Goal: Transaction & Acquisition: Book appointment/travel/reservation

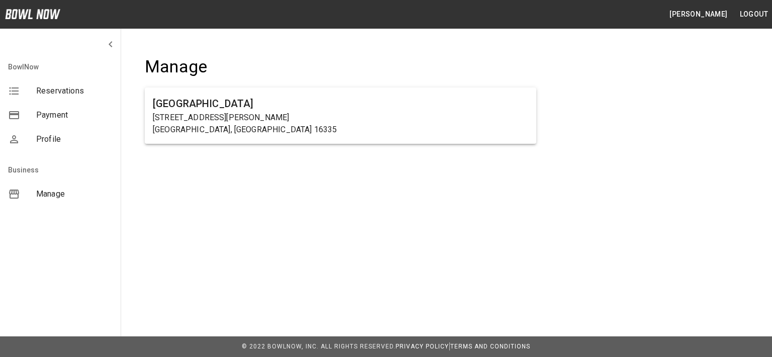
click at [229, 101] on h6 "[GEOGRAPHIC_DATA]" at bounding box center [341, 104] width 376 height 16
click at [192, 108] on h6 "[GEOGRAPHIC_DATA]" at bounding box center [341, 104] width 376 height 16
click at [184, 121] on p "[STREET_ADDRESS][PERSON_NAME]" at bounding box center [341, 118] width 376 height 12
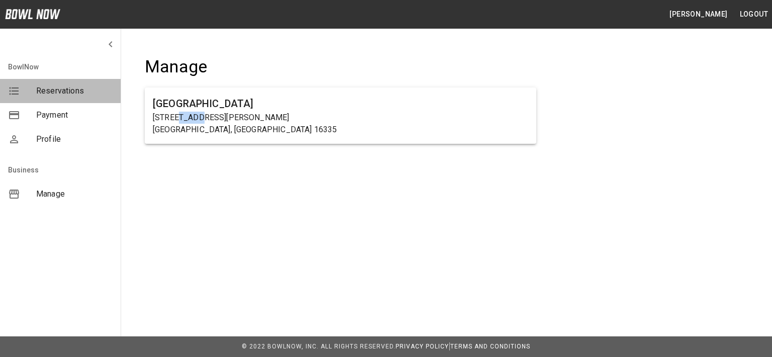
click at [60, 94] on span "Reservations" at bounding box center [74, 91] width 76 height 12
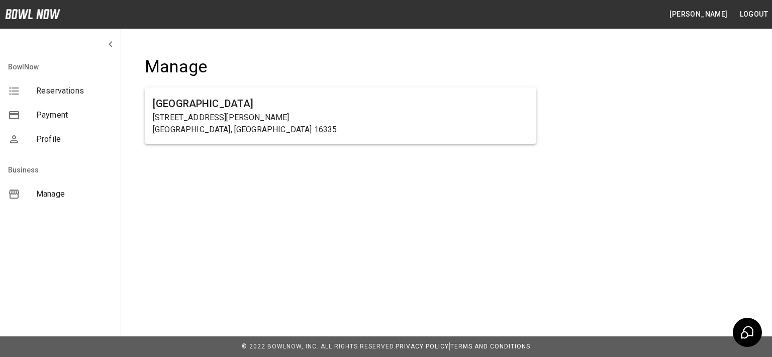
click at [174, 99] on h6 "[GEOGRAPHIC_DATA]" at bounding box center [341, 104] width 376 height 16
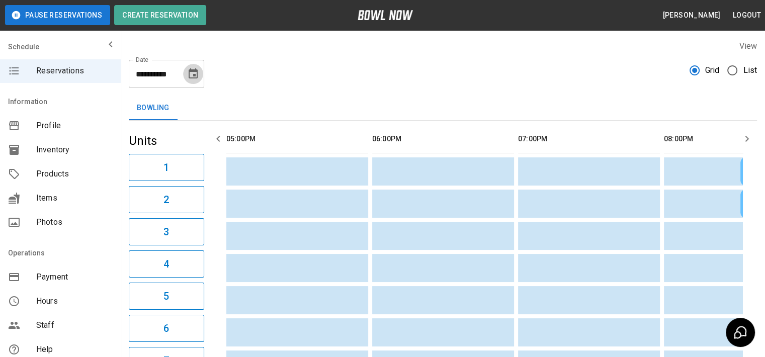
click at [199, 75] on button "Choose date, selected date is Aug 15, 2025" at bounding box center [193, 74] width 20 height 20
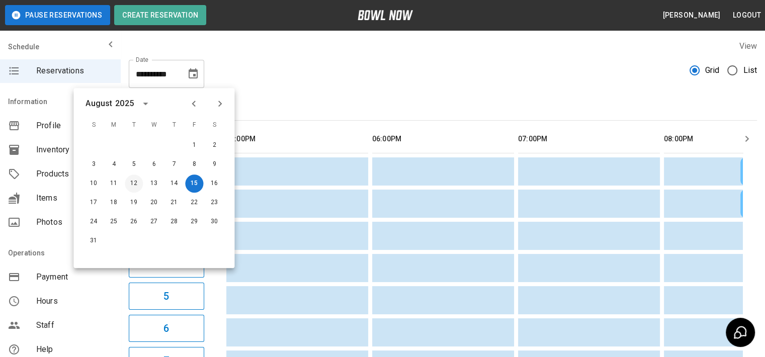
click at [129, 182] on button "12" at bounding box center [134, 184] width 18 height 18
type input "**********"
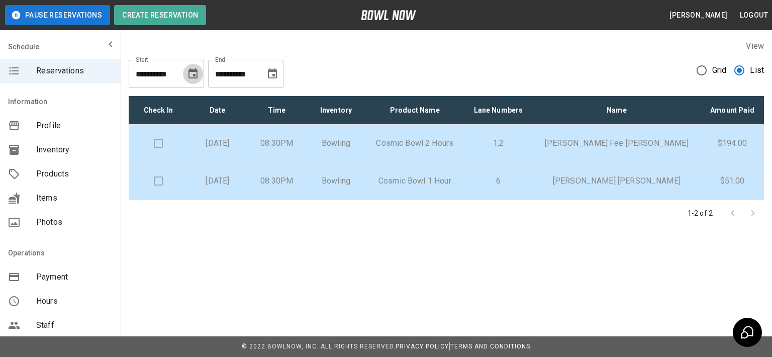
click at [196, 78] on icon "Choose date, selected date is Aug 15, 2025" at bounding box center [193, 73] width 9 height 10
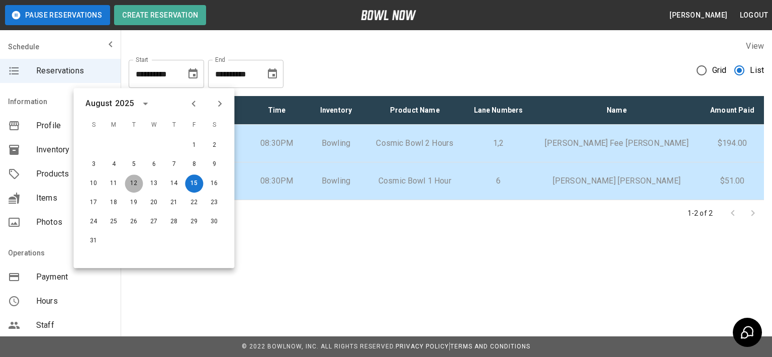
click at [129, 182] on button "12" at bounding box center [134, 184] width 18 height 18
type input "**********"
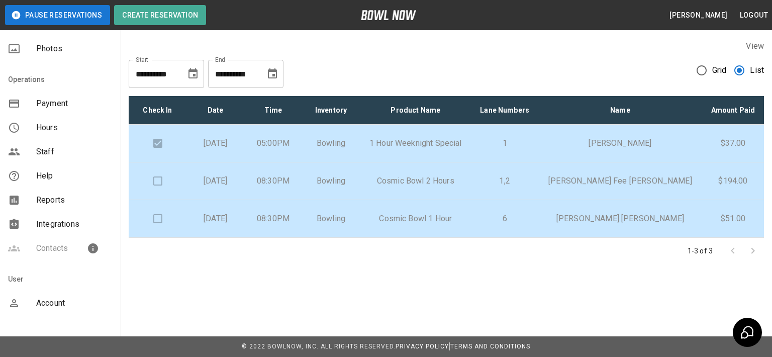
scroll to position [186, 0]
